Goal: Find specific page/section: Find specific page/section

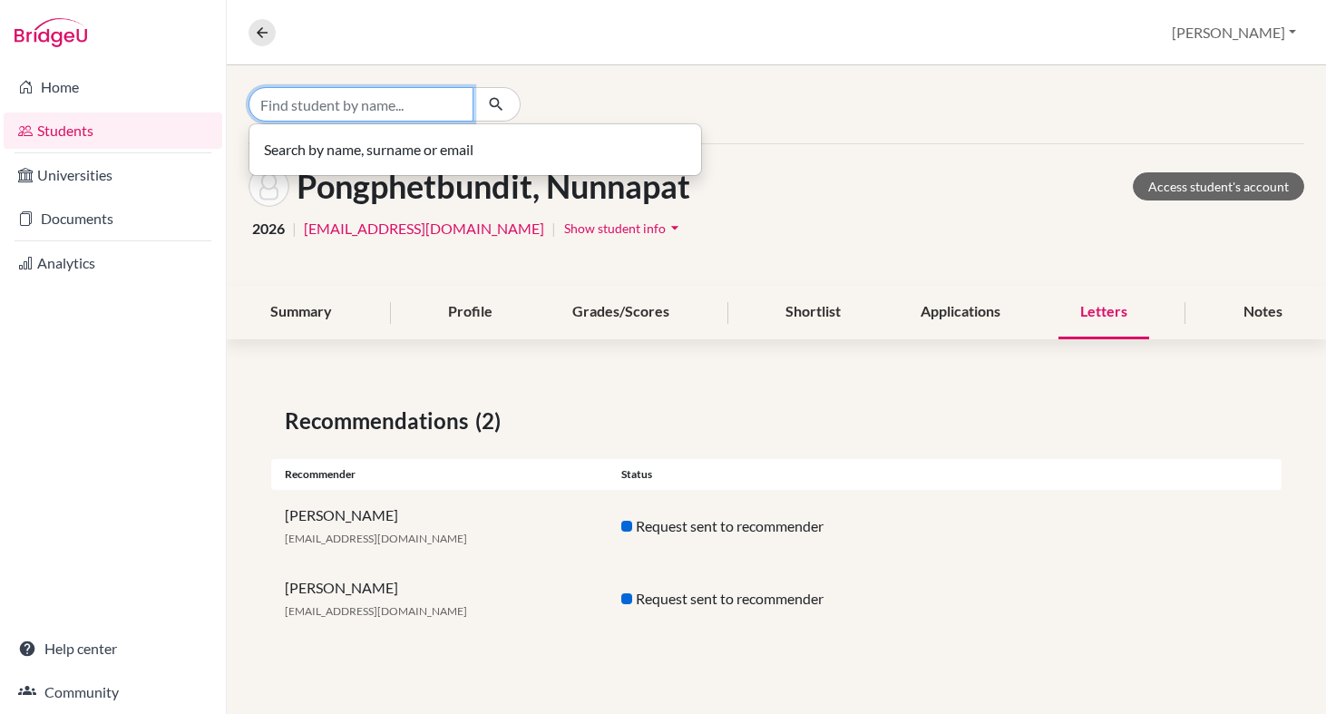
click at [356, 100] on input "Find student by name..." at bounding box center [361, 104] width 225 height 34
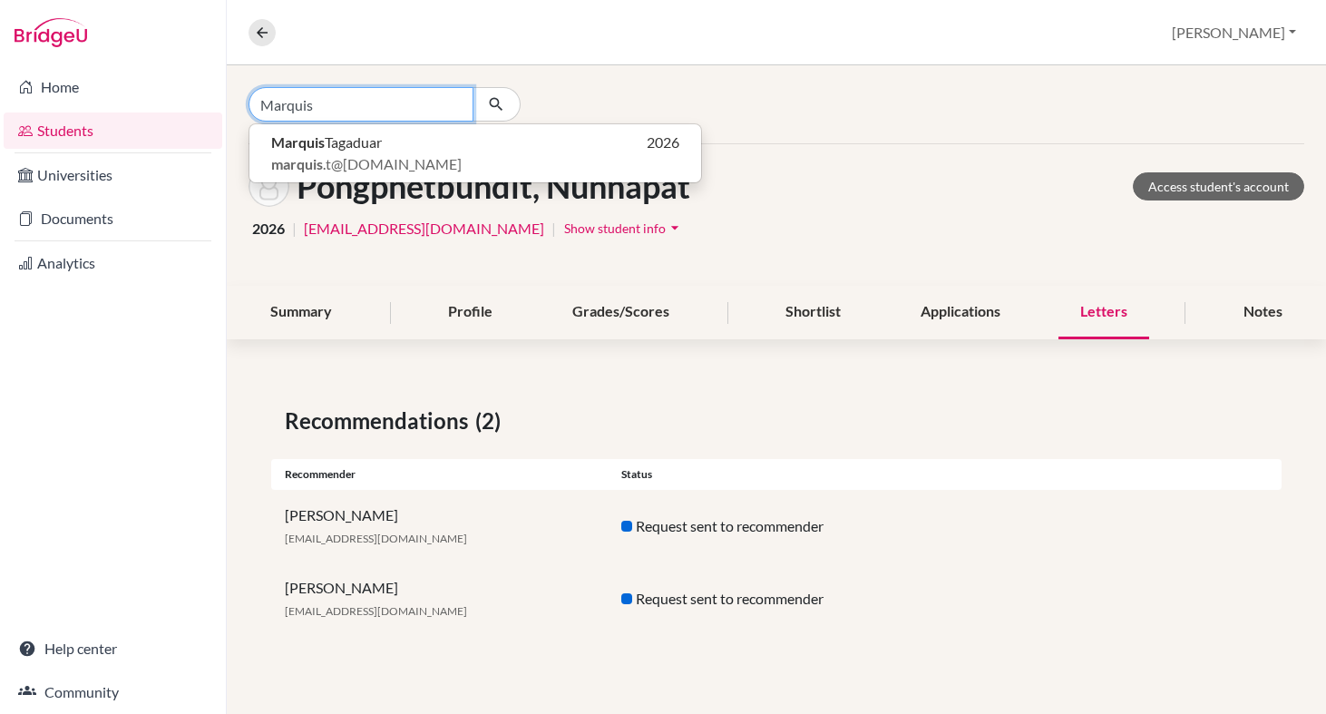
type input "Marquis"
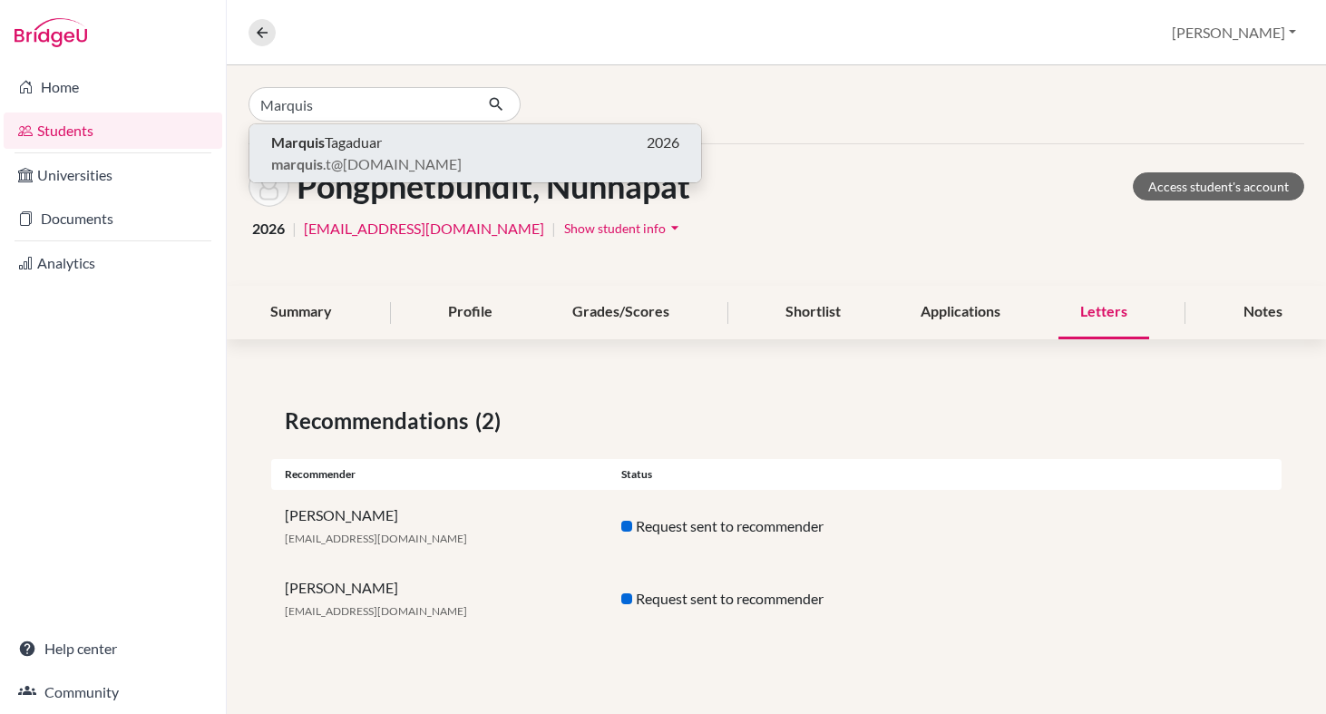
click at [349, 158] on span "marquis .t@[DOMAIN_NAME]" at bounding box center [366, 164] width 191 height 22
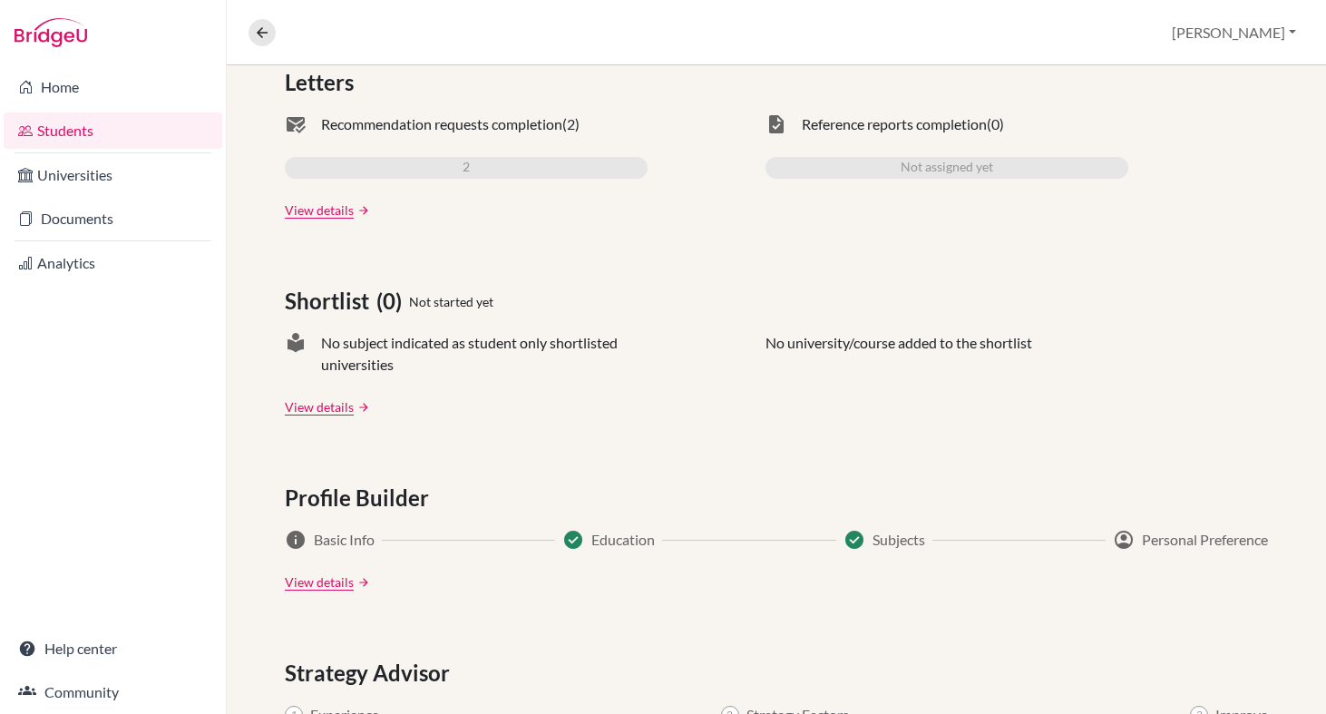
scroll to position [588, 0]
click at [327, 209] on link "View details" at bounding box center [319, 208] width 69 height 19
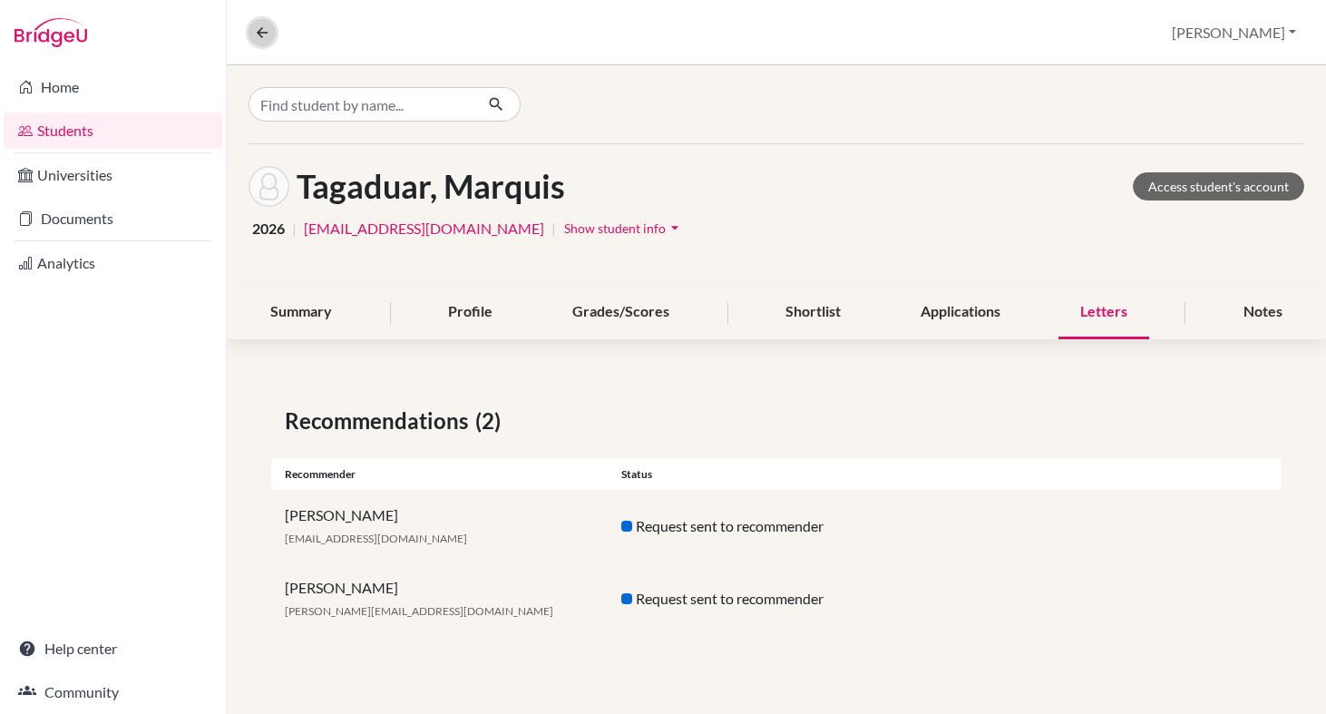
click at [256, 38] on icon at bounding box center [262, 32] width 16 height 16
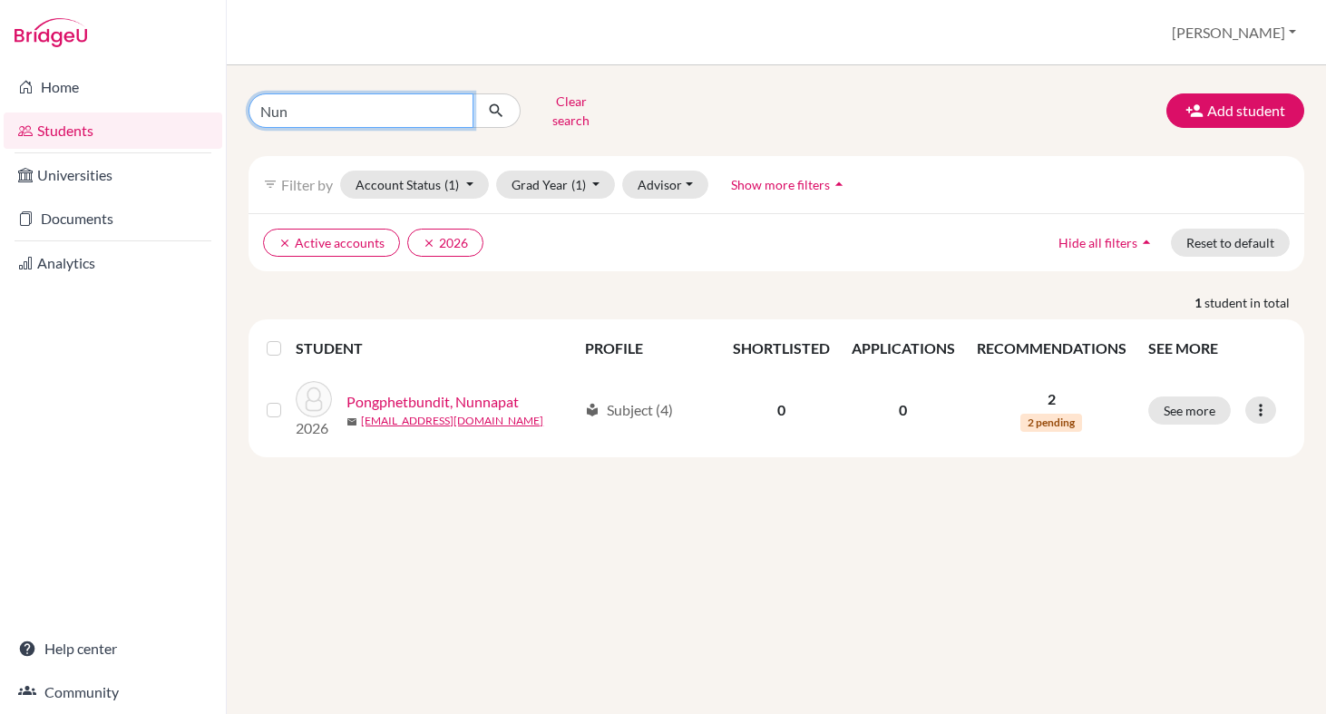
click at [332, 114] on input "Nun" at bounding box center [361, 110] width 225 height 34
type input "Taga"
click button "submit" at bounding box center [497, 110] width 48 height 34
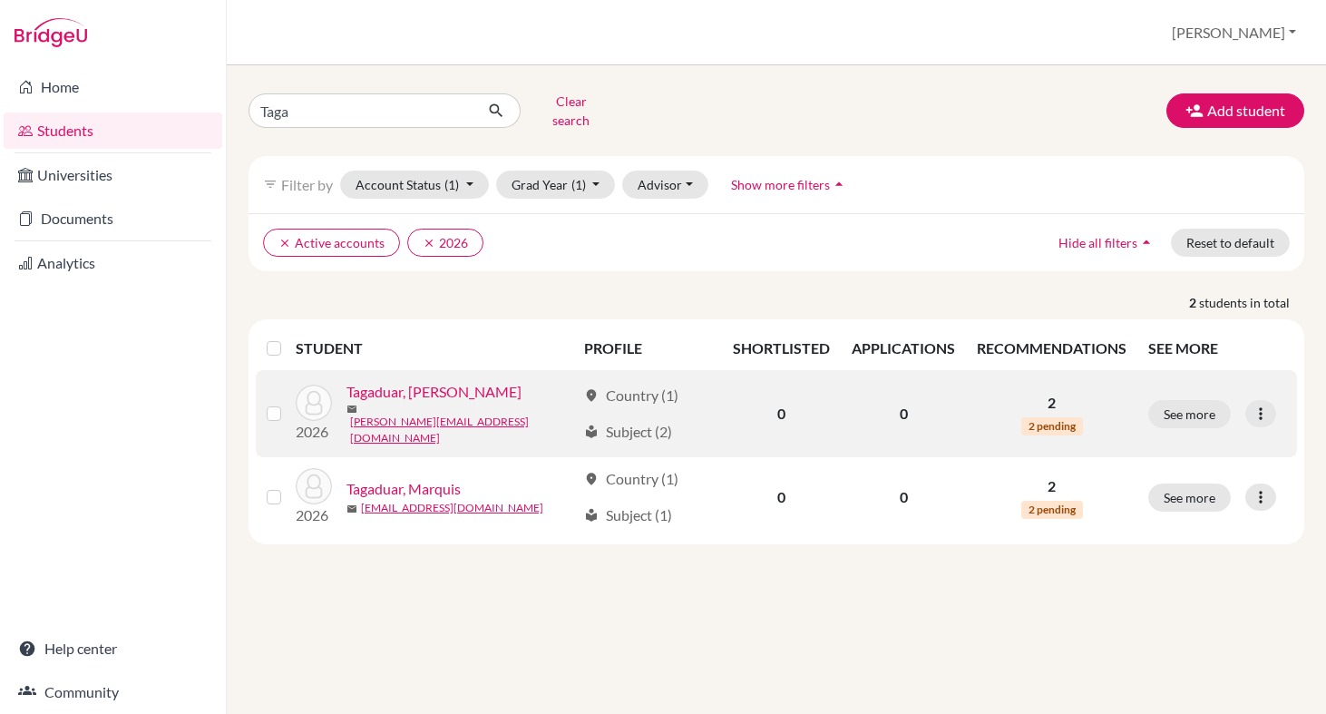
click at [433, 391] on link "Tagaduar, [PERSON_NAME]" at bounding box center [434, 392] width 175 height 22
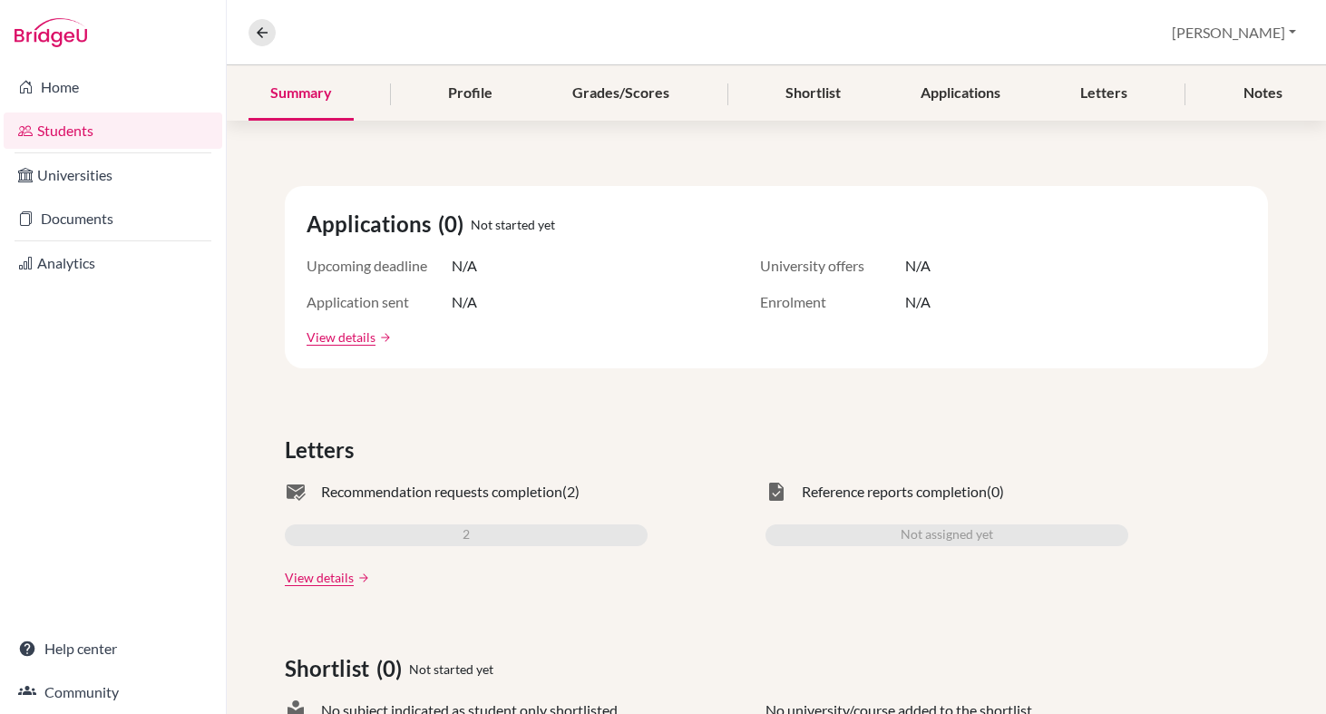
scroll to position [220, 0]
click at [331, 579] on link "View details" at bounding box center [319, 576] width 69 height 19
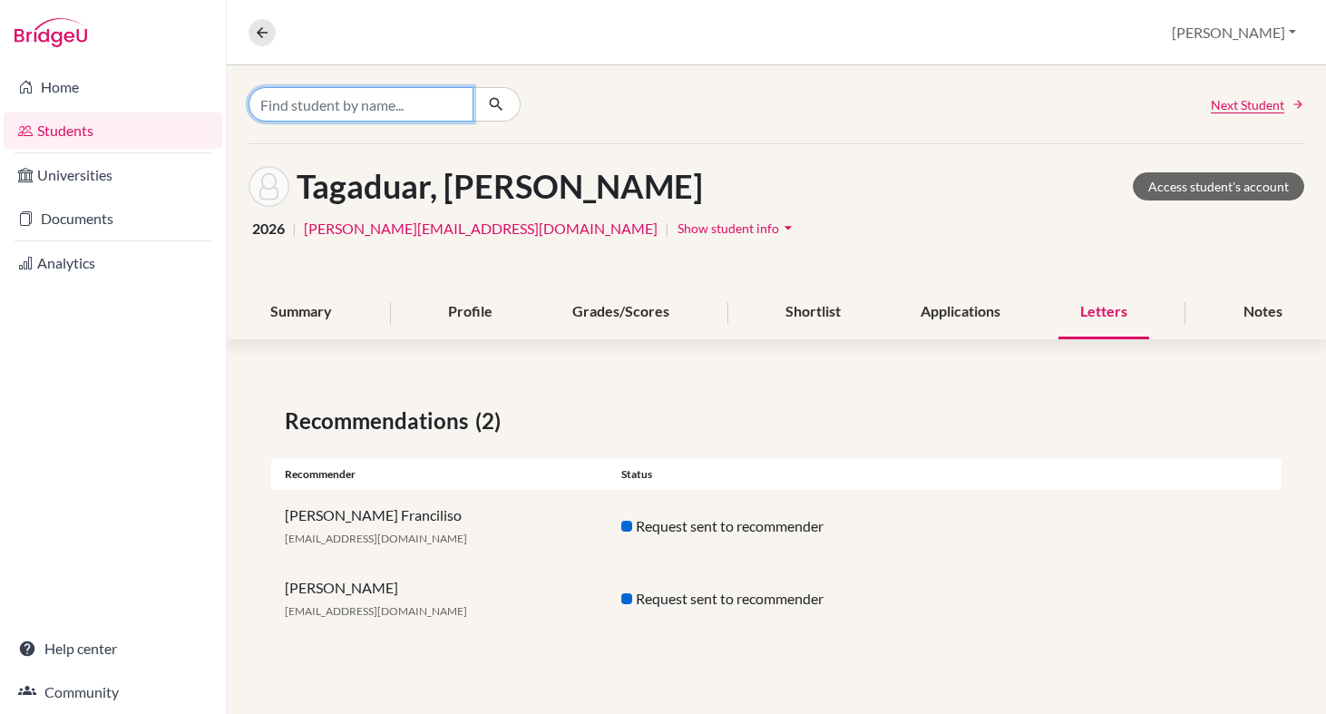
click at [353, 111] on input "Find student by name..." at bounding box center [361, 104] width 225 height 34
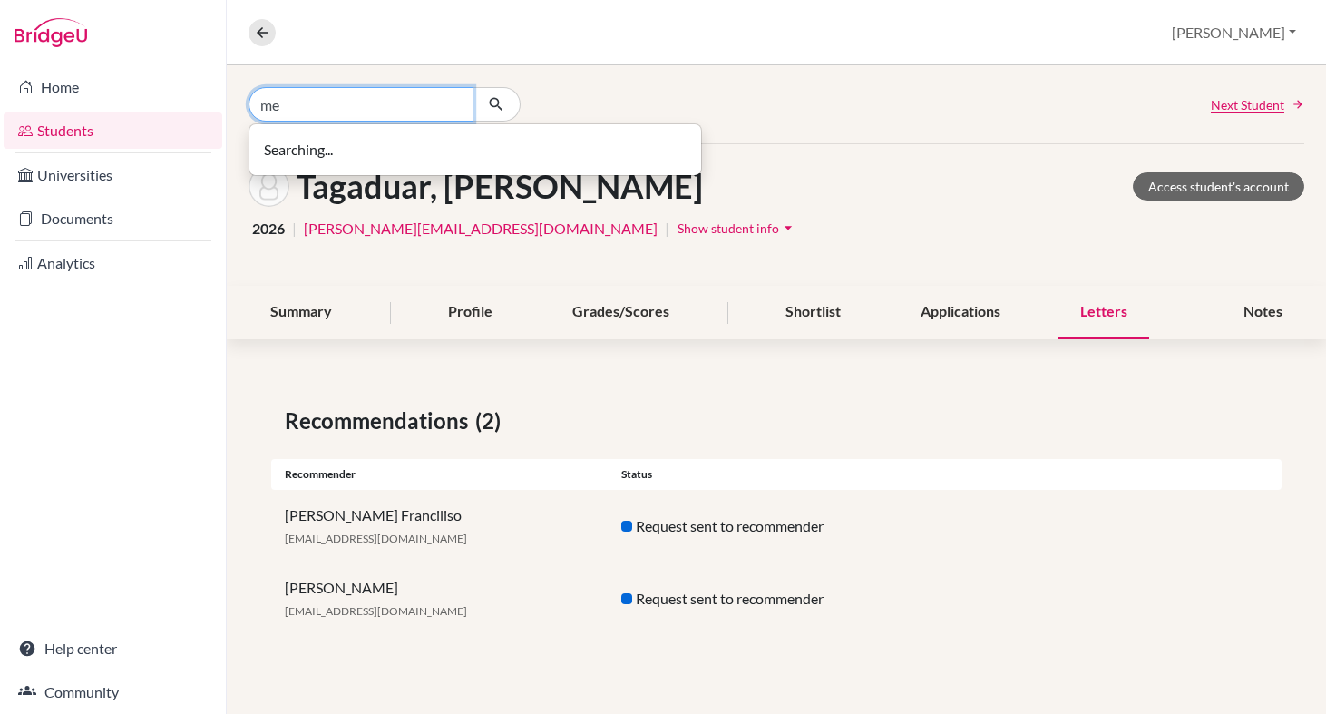
type input "m"
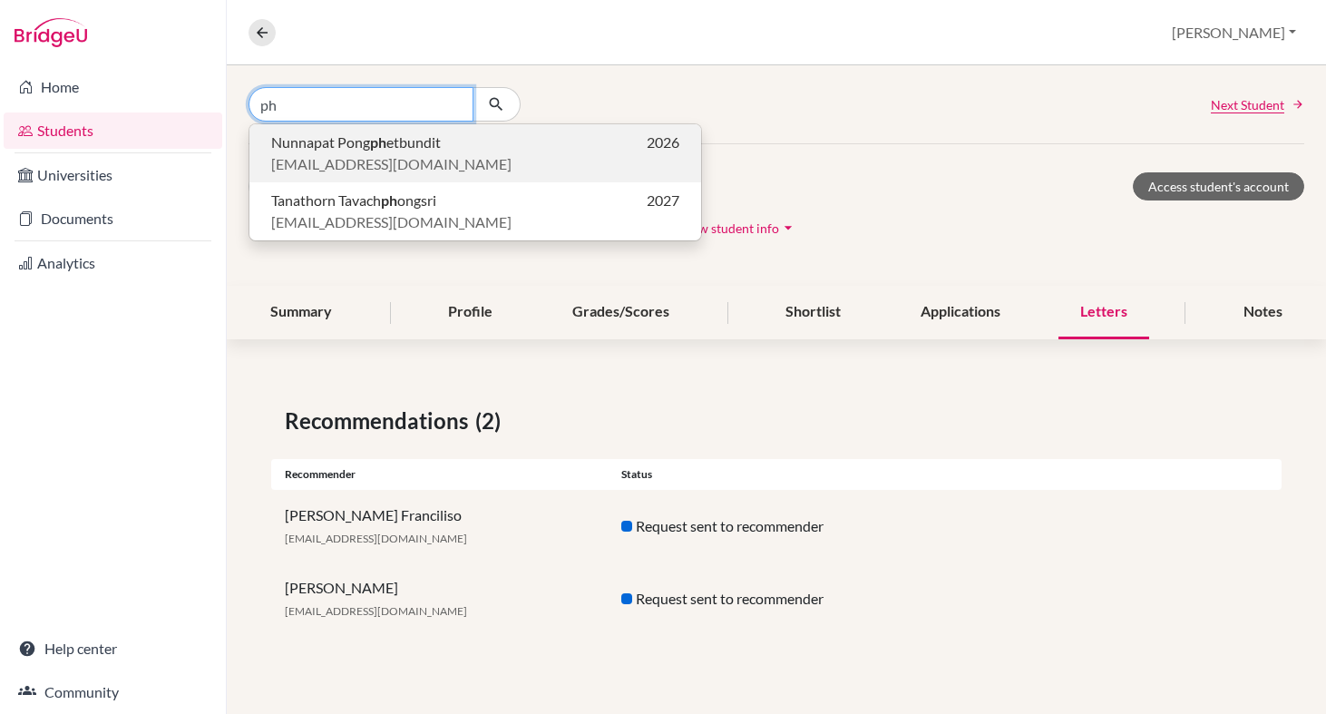
type input "ph"
click at [347, 153] on span "[EMAIL_ADDRESS][DOMAIN_NAME]" at bounding box center [391, 164] width 240 height 22
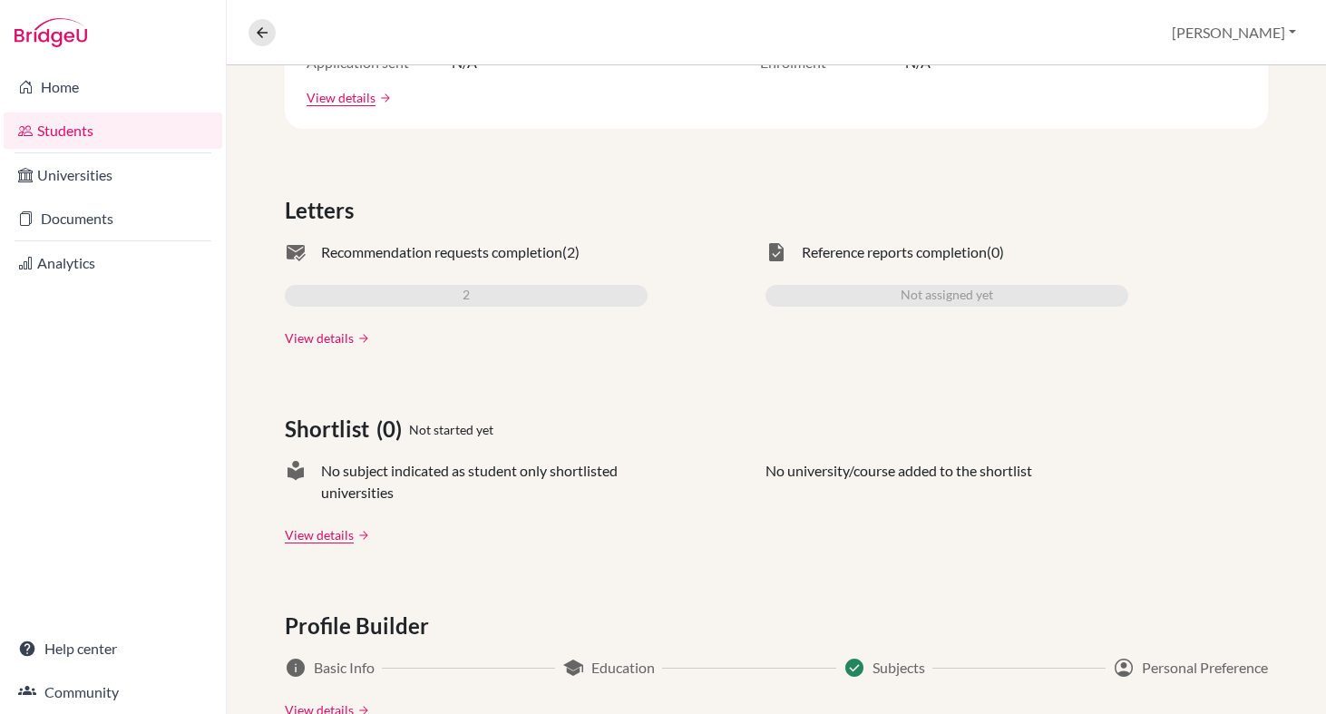
scroll to position [471, 0]
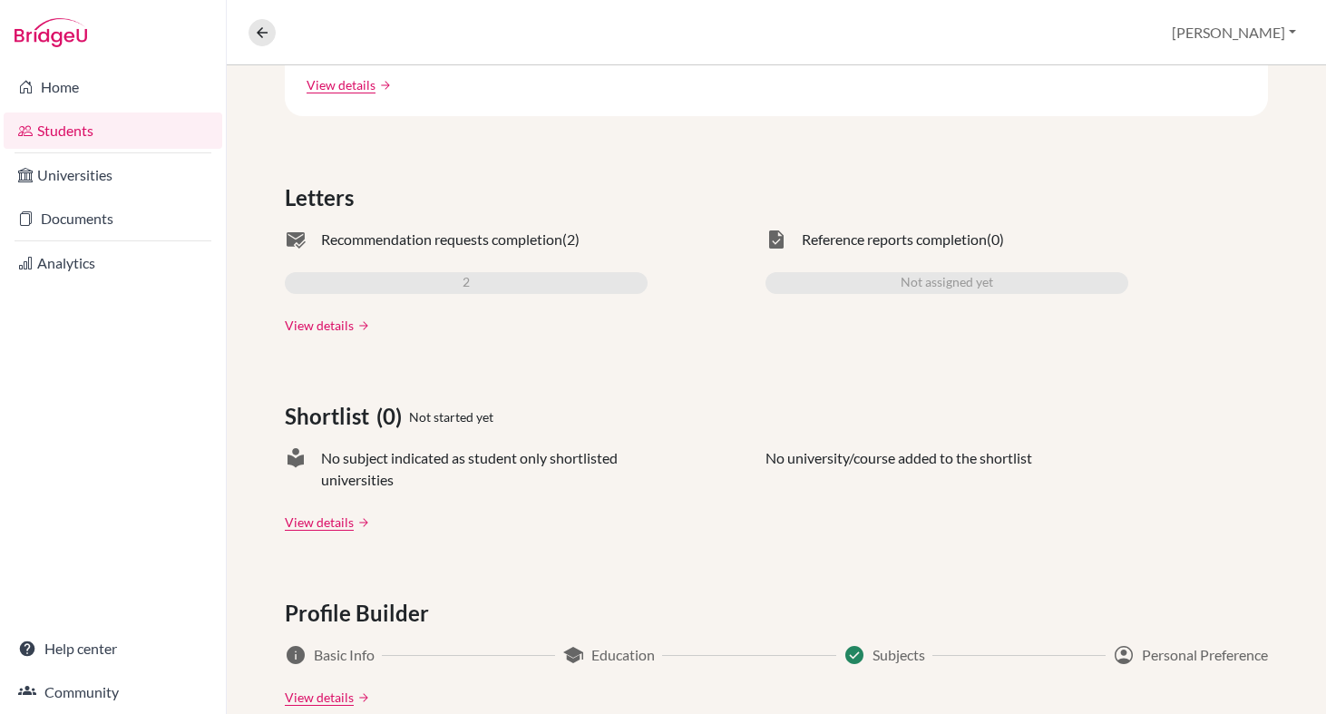
click at [333, 326] on link "View details" at bounding box center [319, 325] width 69 height 19
